Goal: Find specific page/section: Find specific page/section

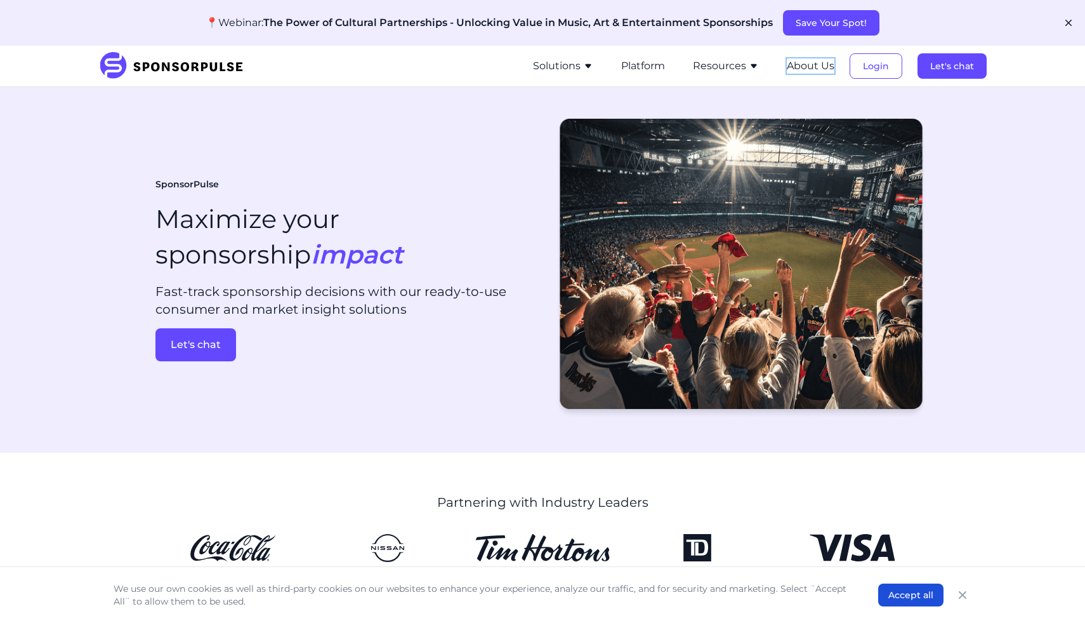
click at [817, 70] on button "About Us" at bounding box center [811, 65] width 48 height 15
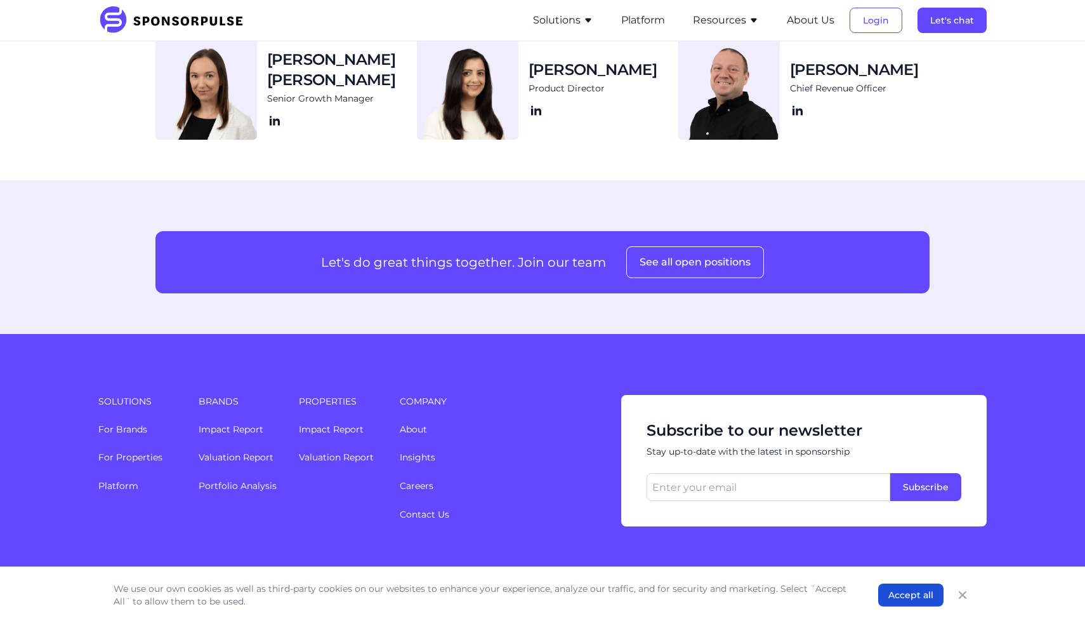
scroll to position [1606, 0]
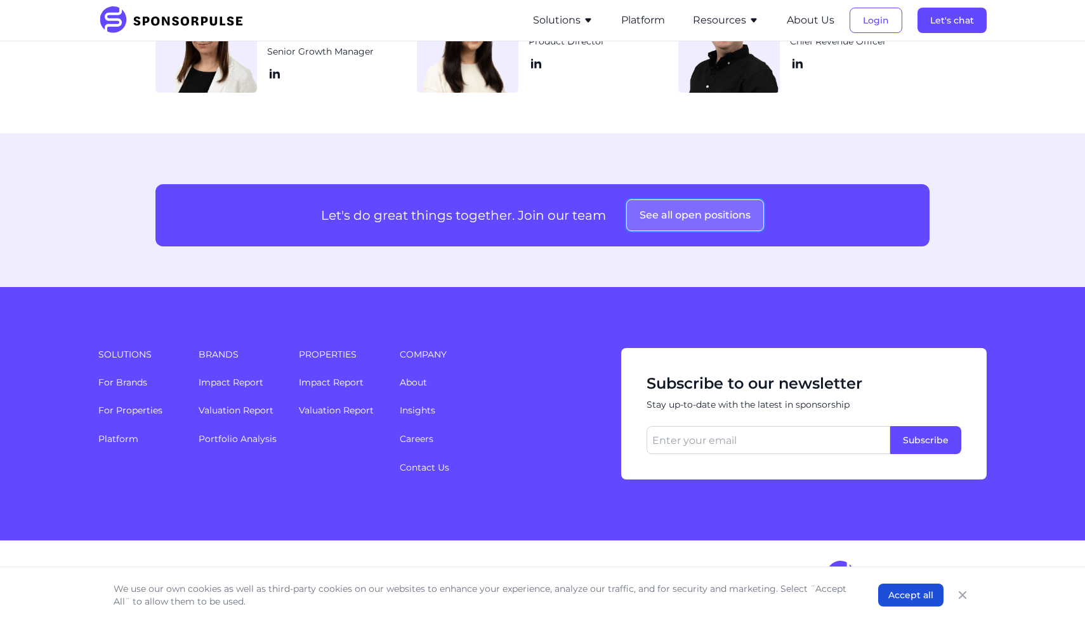
click at [691, 213] on button "See all open positions" at bounding box center [695, 215] width 138 height 32
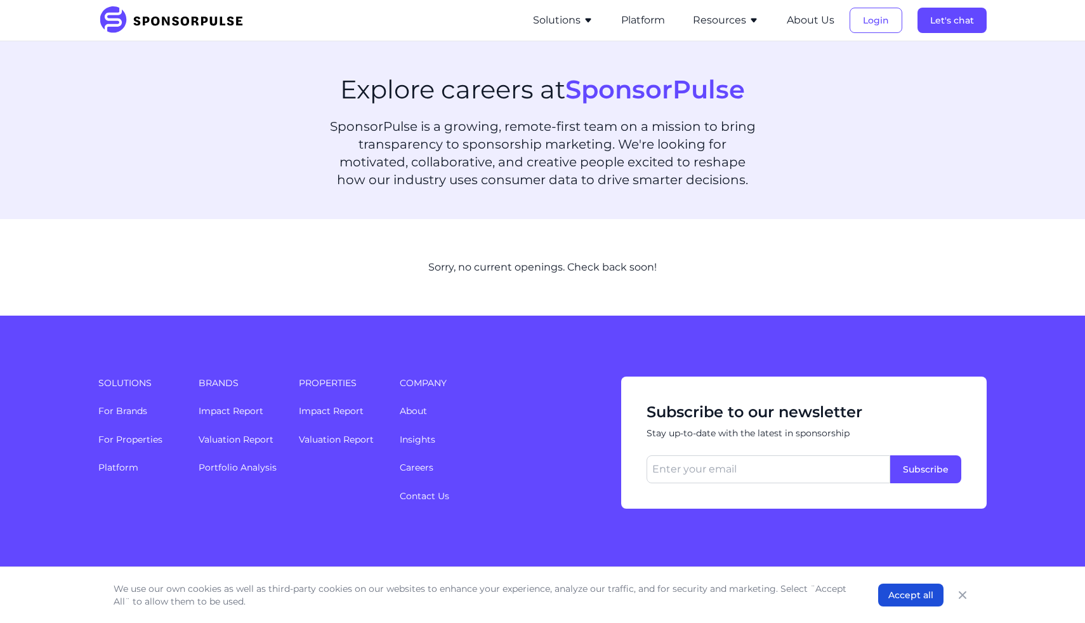
click at [593, 20] on icon "button" at bounding box center [588, 20] width 10 height 10
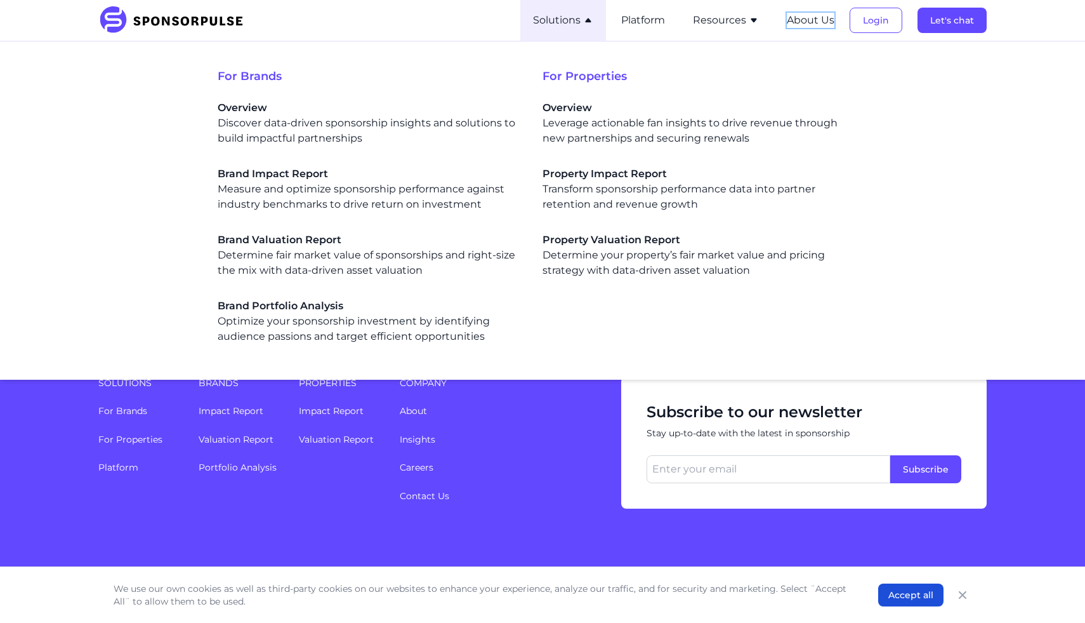
click at [819, 19] on button "About Us" at bounding box center [811, 20] width 48 height 15
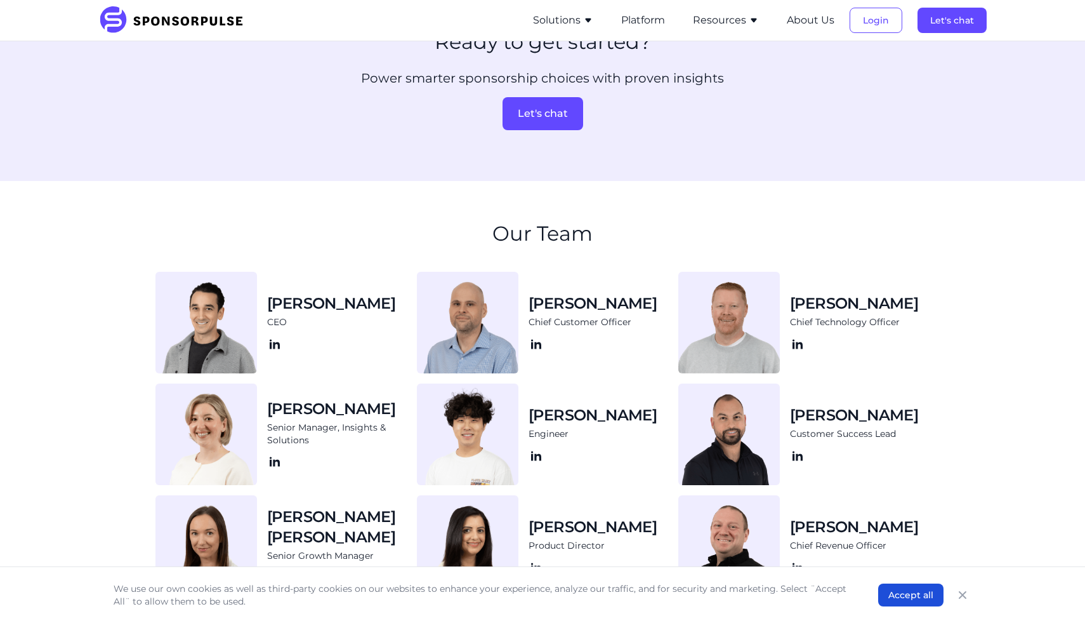
scroll to position [1312, 0]
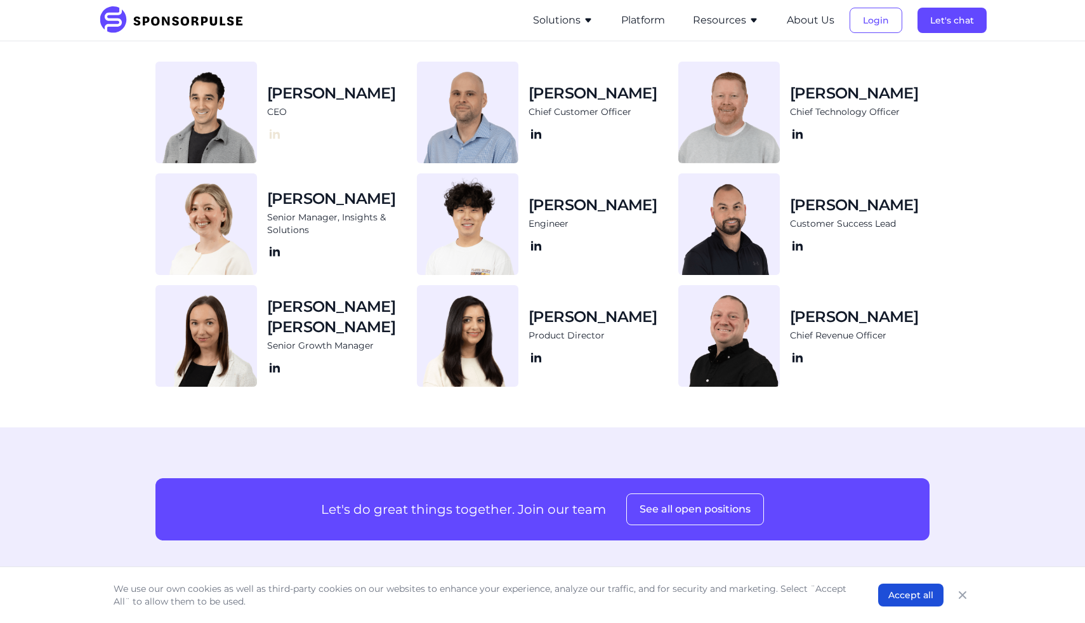
click at [276, 133] on icon at bounding box center [275, 134] width 10 height 10
